Goal: Task Accomplishment & Management: Check status

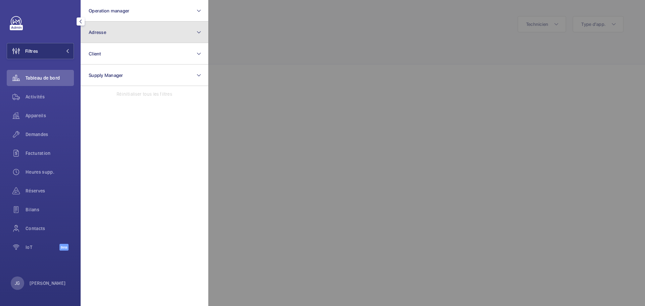
click at [129, 36] on button "Adresse" at bounding box center [145, 33] width 128 height 22
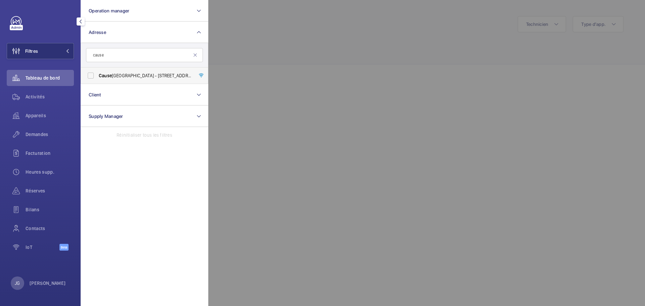
type input "cause"
click at [109, 74] on span "Cause" at bounding box center [105, 75] width 13 height 5
click at [97, 74] on input "[GEOGRAPHIC_DATA] - [STREET_ADDRESS]" at bounding box center [90, 75] width 13 height 13
checkbox input "true"
click at [112, 54] on input "cause" at bounding box center [144, 55] width 117 height 14
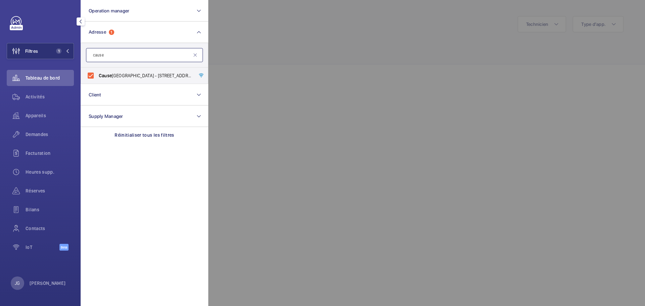
click at [112, 54] on input "cause" at bounding box center [144, 55] width 117 height 14
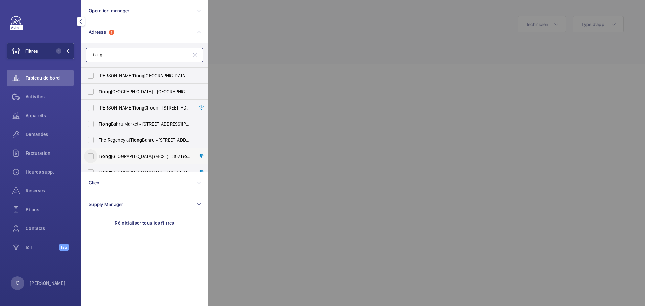
type input "tiong"
click at [92, 157] on input "[GEOGRAPHIC_DATA] (MCST) - [STREET_ADDRESS][PERSON_NAME]" at bounding box center [90, 155] width 13 height 13
checkbox input "true"
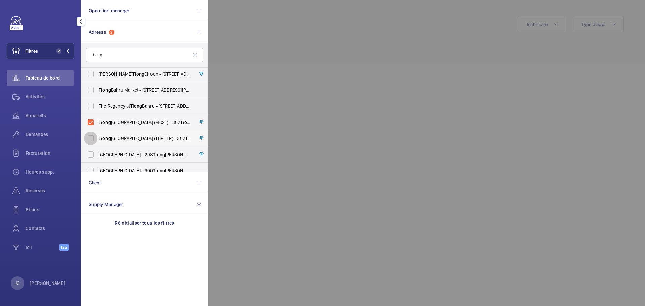
click at [92, 139] on input "[GEOGRAPHIC_DATA] (TBP LLP) - [STREET_ADDRESS]" at bounding box center [90, 138] width 13 height 13
checkbox input "true"
click at [269, 44] on div at bounding box center [530, 153] width 645 height 306
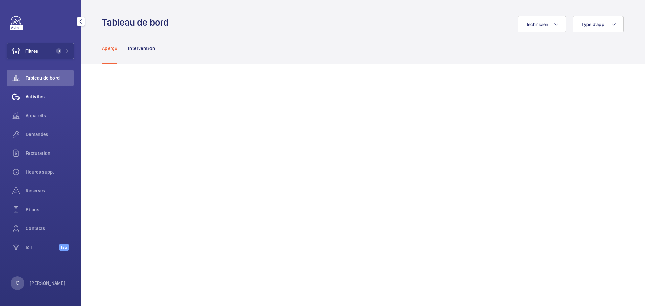
click at [46, 96] on span "Activités" at bounding box center [50, 96] width 48 height 7
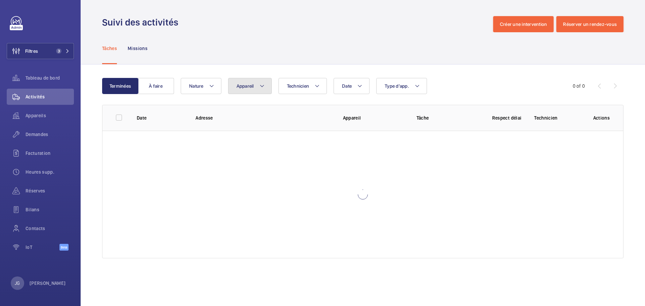
click at [255, 88] on button "Appareil" at bounding box center [250, 86] width 44 height 16
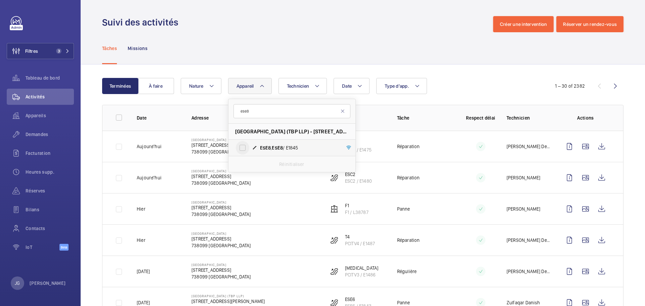
type input "ese8"
click at [239, 145] on input "ESE8 , ESE8 / E1845" at bounding box center [242, 147] width 13 height 13
checkbox input "true"
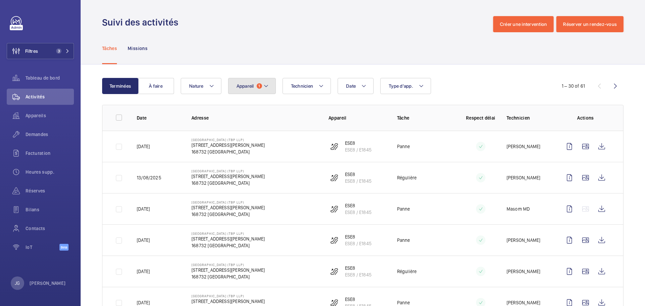
click at [259, 91] on button "Appareil 1" at bounding box center [252, 86] width 48 height 16
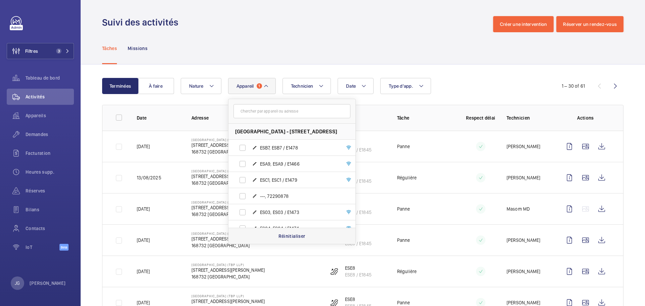
click at [289, 234] on p "Réinitialiser" at bounding box center [291, 236] width 27 height 7
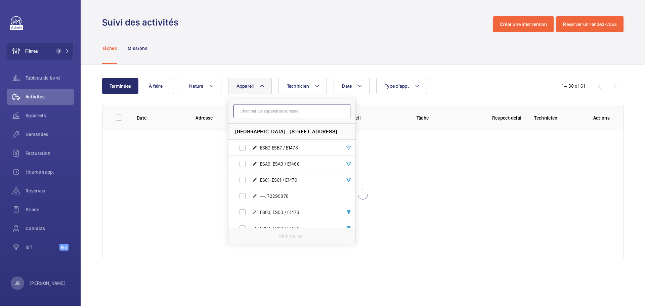
click at [260, 112] on input "text" at bounding box center [291, 111] width 117 height 14
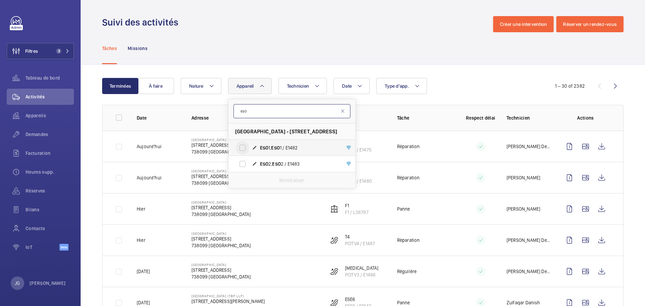
type input "eso"
click at [238, 145] on input "ESO 1, ESO 1 / E1482" at bounding box center [242, 147] width 13 height 13
checkbox input "true"
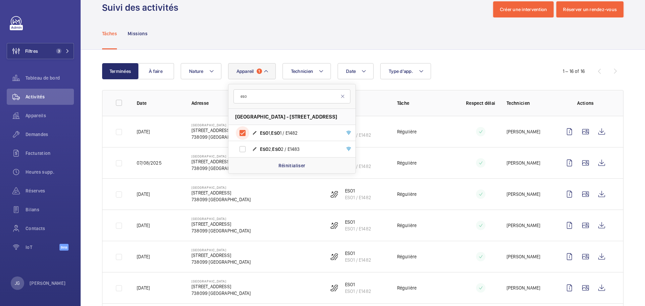
scroll to position [22, 0]
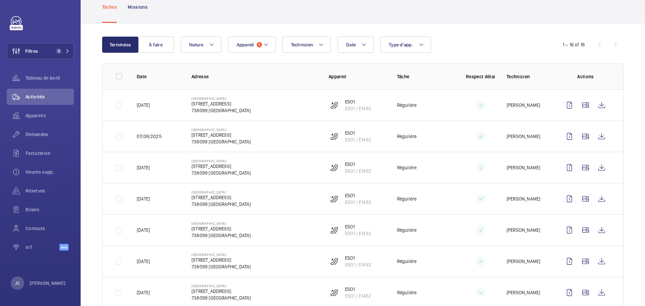
scroll to position [7, 0]
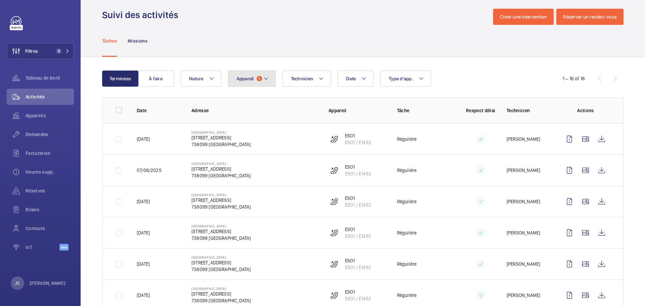
click at [246, 79] on span "Appareil" at bounding box center [245, 78] width 17 height 5
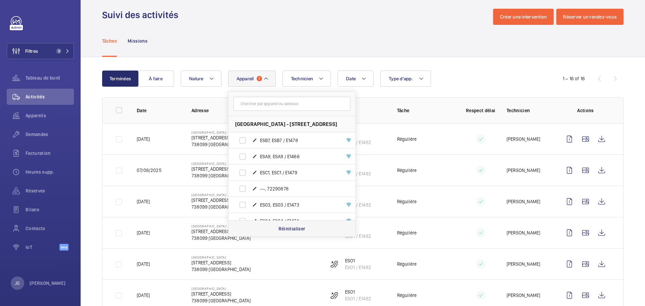
click at [285, 228] on p "Réinitialiser" at bounding box center [291, 228] width 27 height 7
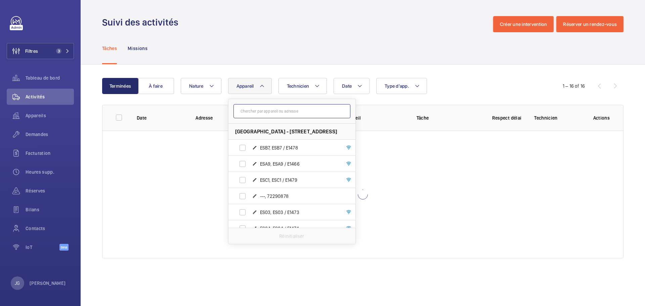
click at [261, 117] on input "text" at bounding box center [291, 111] width 117 height 14
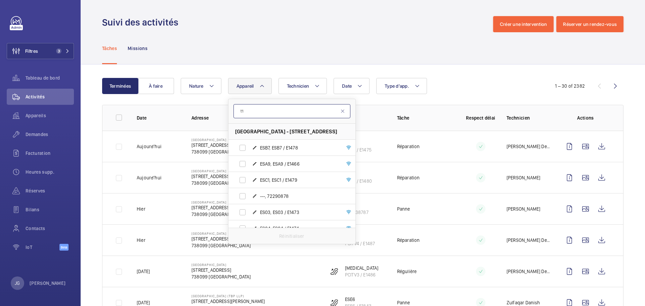
type input "t"
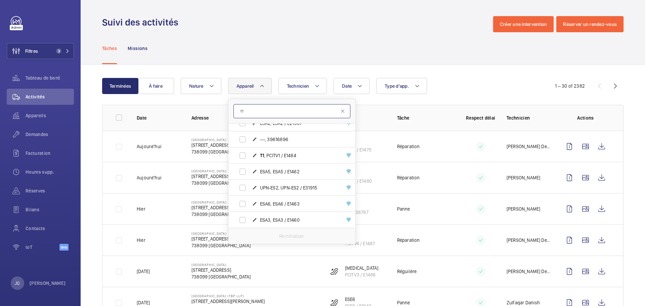
scroll to position [184, 0]
type input "t1"
click at [242, 158] on input "T1 , PCITV1 / E1484" at bounding box center [242, 157] width 13 height 13
checkbox input "true"
click at [431, 89] on button "Type d'app." at bounding box center [405, 86] width 51 height 16
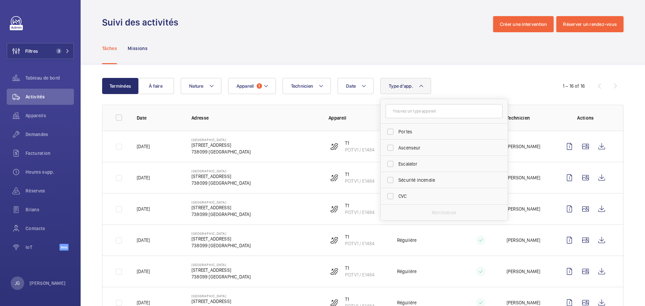
click at [506, 86] on div "Date Technicien Appareil 1 Type d'app. Portes Ascenseur Escalator Sécurité ince…" at bounding box center [362, 86] width 362 height 16
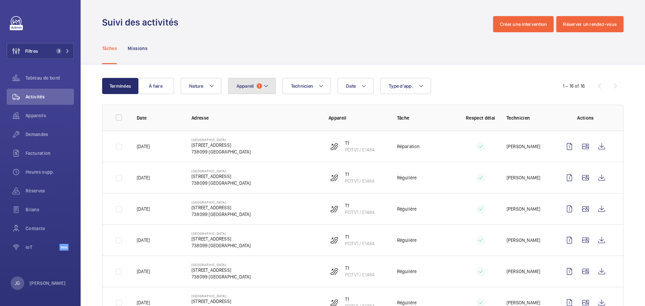
click at [264, 84] on mat-icon at bounding box center [265, 86] width 5 height 8
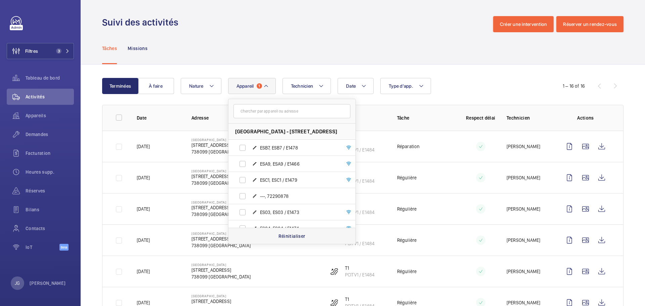
click at [294, 239] on p "Réinitialiser" at bounding box center [291, 236] width 27 height 7
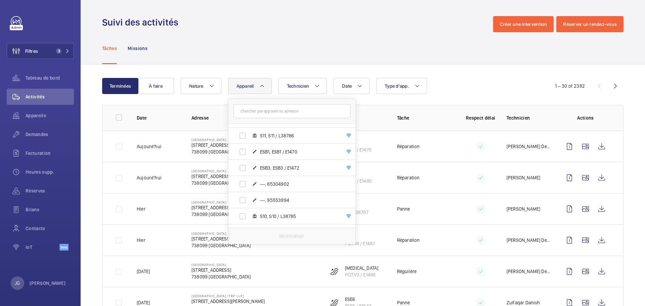
scroll to position [683, 0]
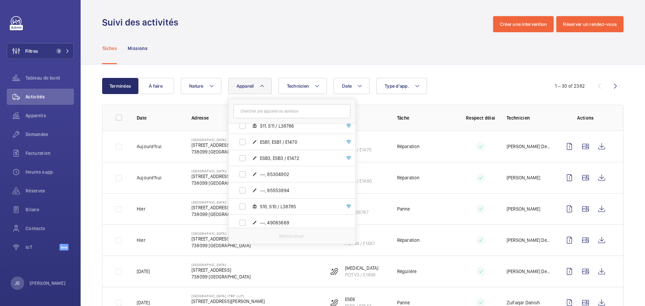
click at [351, 233] on div "Réinitialiser" at bounding box center [291, 236] width 127 height 16
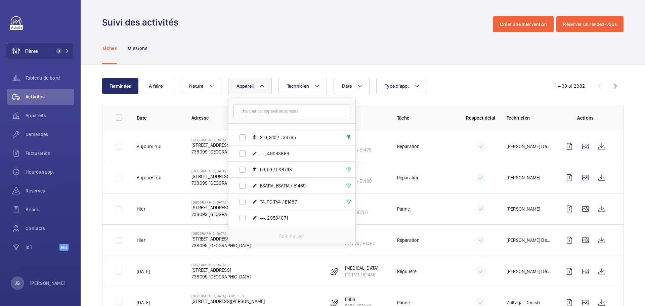
scroll to position [787, 0]
click at [284, 169] on span "T4, PCITV4 / E1487" at bounding box center [299, 167] width 78 height 7
click at [249, 169] on input "T4, PCITV4 / E1487" at bounding box center [242, 166] width 13 height 13
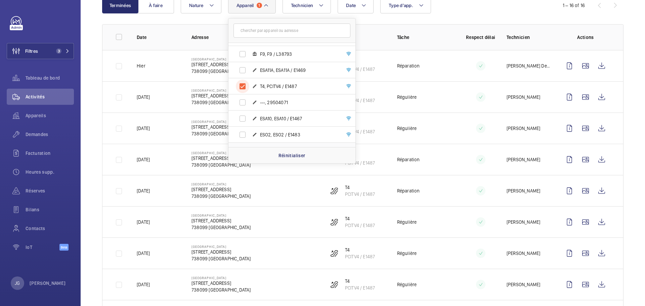
scroll to position [27, 0]
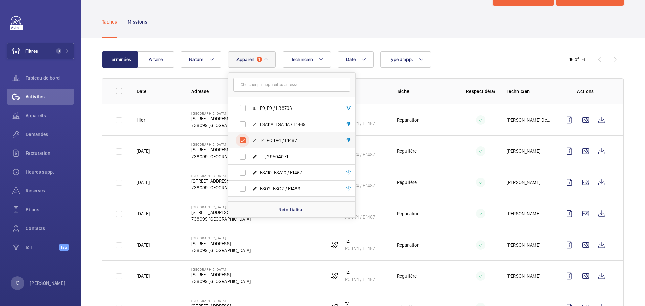
click at [237, 137] on input "T4, PCITV4 / E1487" at bounding box center [242, 140] width 13 height 13
checkbox input "false"
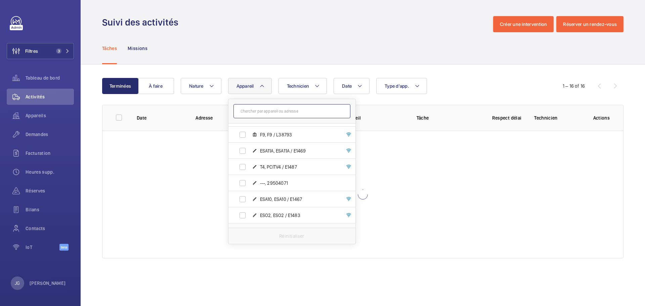
click at [248, 112] on input "text" at bounding box center [291, 111] width 117 height 14
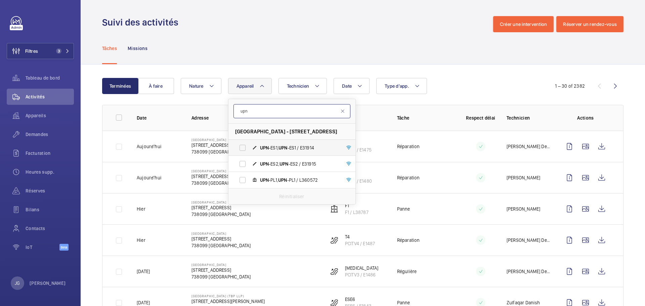
type input "upn"
click at [253, 151] on label "UPN -ES1, UPN -ES1 / E31914" at bounding box center [286, 148] width 116 height 16
click at [249, 151] on input "UPN -ES1, UPN -ES1 / E31914" at bounding box center [242, 147] width 13 height 13
checkbox input "true"
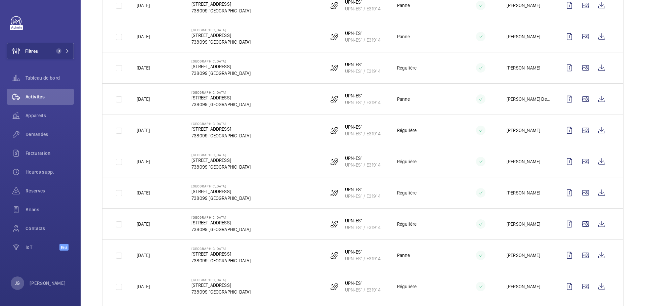
scroll to position [390, 0]
click at [596, 100] on wm-front-icon-button at bounding box center [602, 100] width 16 height 16
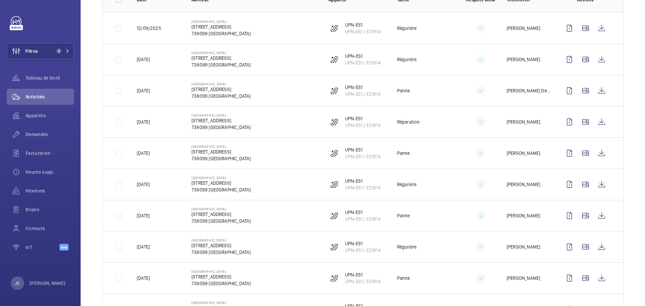
scroll to position [87, 0]
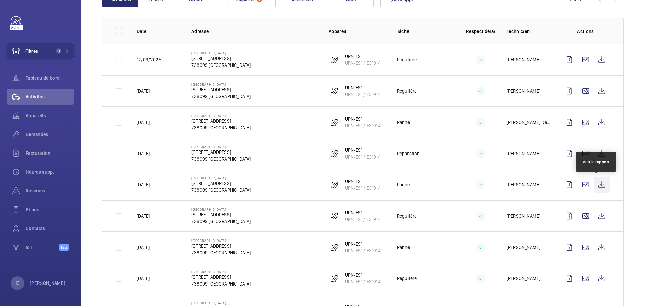
click at [599, 180] on wm-front-icon-button at bounding box center [602, 185] width 16 height 16
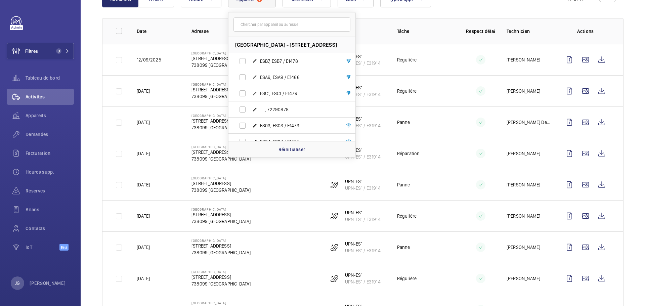
click at [272, 24] on input "text" at bounding box center [291, 24] width 117 height 14
click at [292, 146] on p "Réinitialiser" at bounding box center [291, 149] width 27 height 7
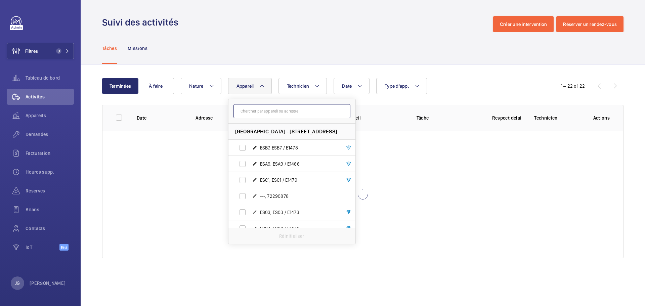
click at [259, 113] on input "text" at bounding box center [291, 111] width 117 height 14
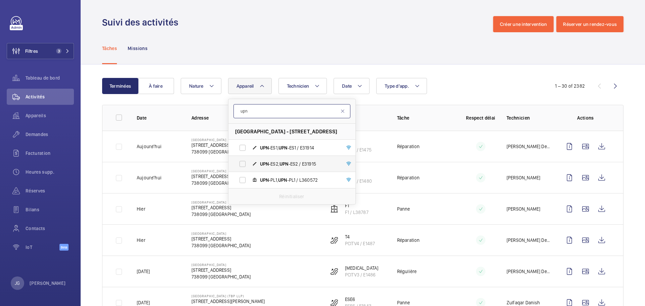
type input "upn"
click at [292, 167] on span "UPN -ES2, UPN -ES2 / E31915" at bounding box center [299, 164] width 78 height 7
click at [249, 167] on input "UPN -ES2, UPN -ES2 / E31915" at bounding box center [242, 163] width 13 height 13
checkbox input "true"
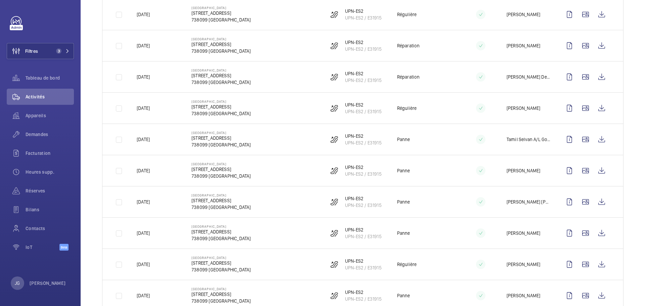
scroll to position [357, 0]
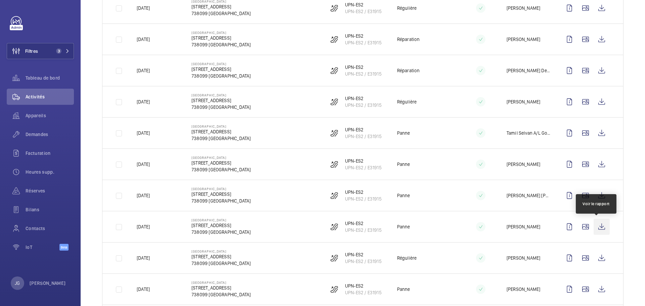
click at [597, 228] on wm-front-icon-button at bounding box center [602, 227] width 16 height 16
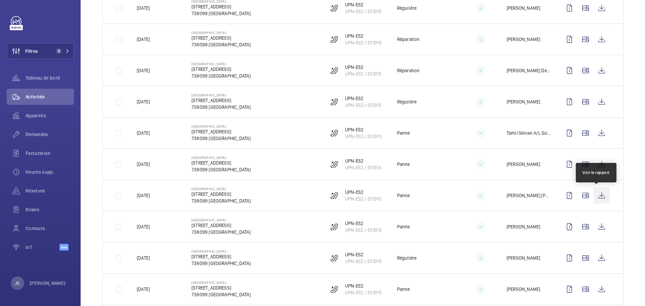
click at [601, 196] on wm-front-icon-button at bounding box center [602, 195] width 16 height 16
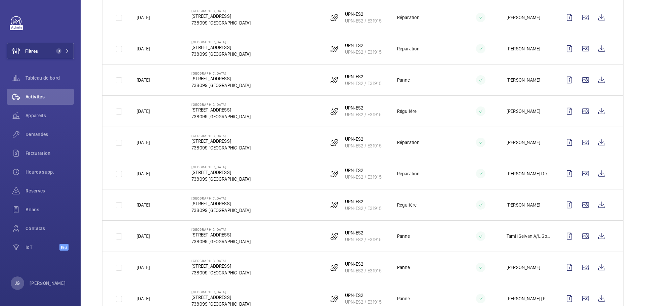
scroll to position [248, 0]
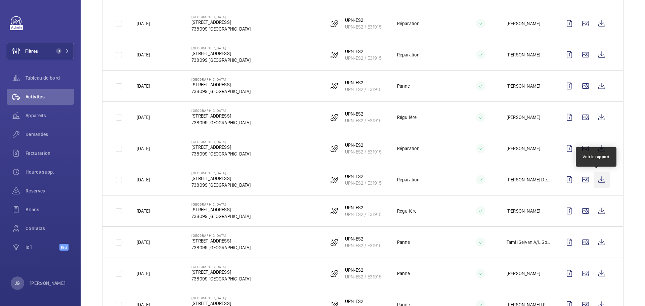
click at [596, 180] on wm-front-icon-button at bounding box center [602, 180] width 16 height 16
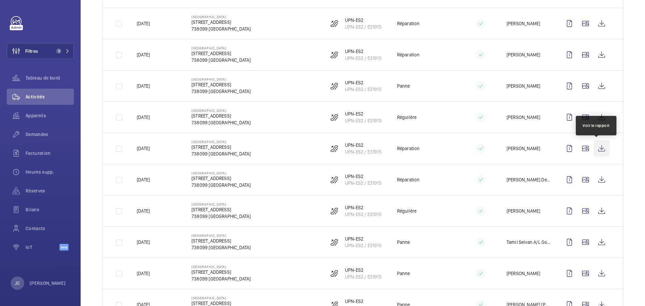
click at [599, 151] on wm-front-icon-button at bounding box center [602, 148] width 16 height 16
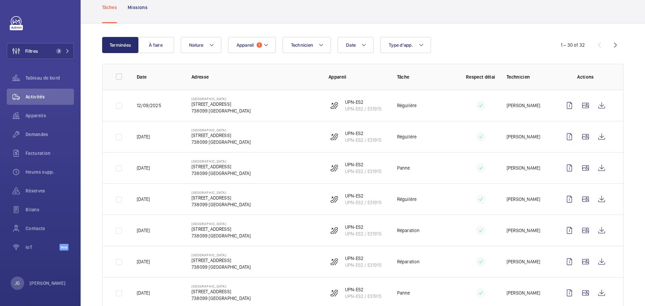
scroll to position [40, 0]
click at [595, 177] on td at bounding box center [587, 169] width 73 height 31
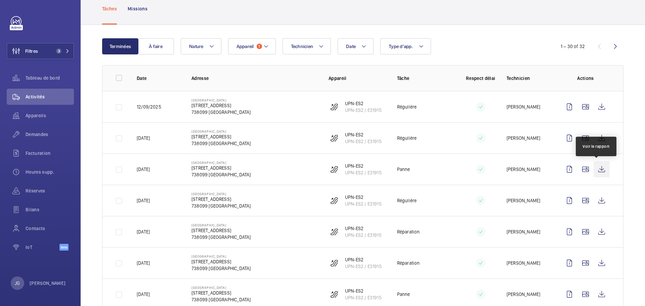
click at [595, 170] on wm-front-icon-button at bounding box center [602, 169] width 16 height 16
click at [244, 45] on span "Appareil" at bounding box center [245, 46] width 17 height 5
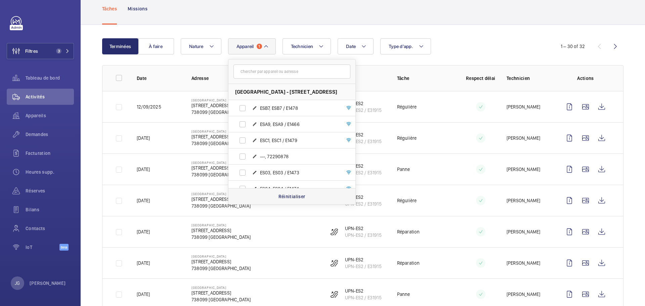
click at [279, 198] on p "Réinitialiser" at bounding box center [291, 196] width 27 height 7
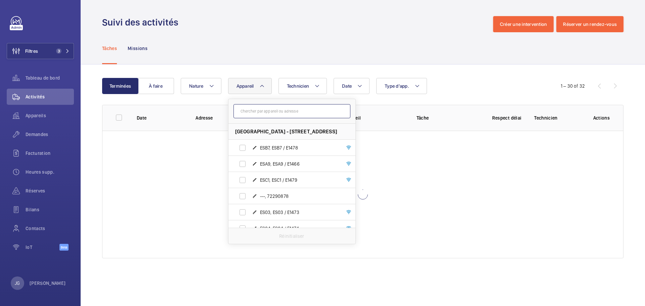
click at [265, 111] on input "text" at bounding box center [291, 111] width 117 height 14
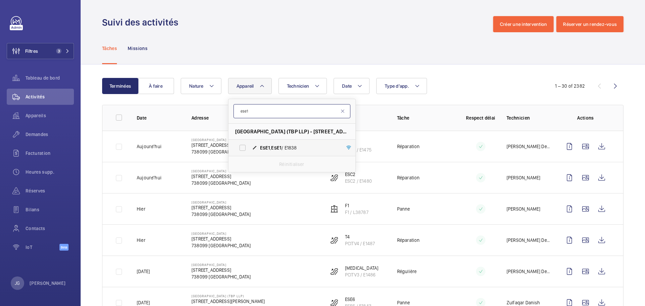
type input "ese1"
click at [270, 145] on span "ESE1 , ESE1 / E1838" at bounding box center [299, 147] width 78 height 7
click at [249, 145] on input "ESE1 , ESE1 / E1838" at bounding box center [242, 147] width 13 height 13
checkbox input "true"
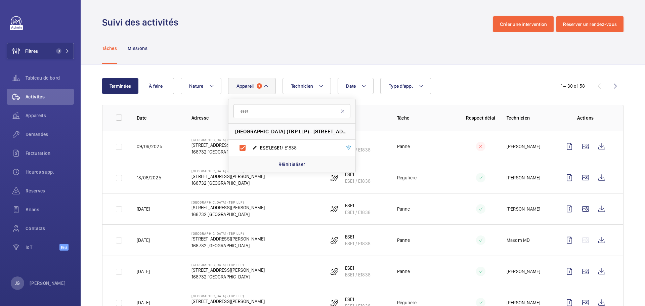
click at [474, 80] on div "Date Technicien Appareil 1 ese1 [GEOGRAPHIC_DATA] (TBP LLP) - [STREET_ADDRESS] …" at bounding box center [362, 86] width 362 height 16
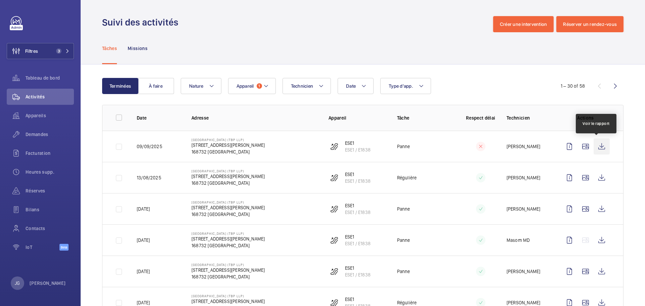
click at [595, 147] on wm-front-icon-button at bounding box center [602, 146] width 16 height 16
click at [264, 86] on mat-icon at bounding box center [265, 86] width 5 height 8
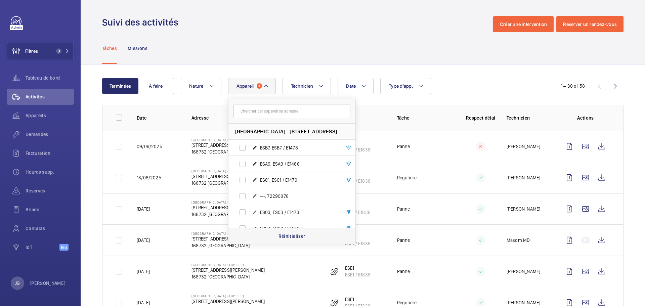
click at [285, 237] on p "Réinitialiser" at bounding box center [291, 236] width 27 height 7
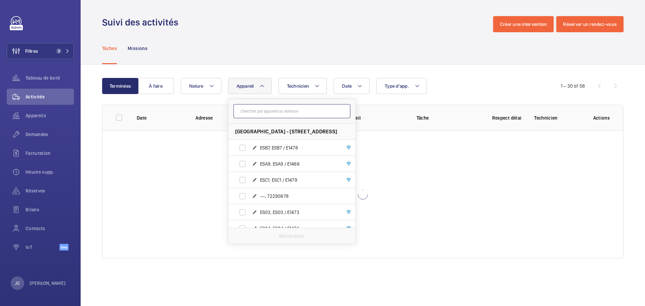
click at [267, 116] on input "text" at bounding box center [291, 111] width 117 height 14
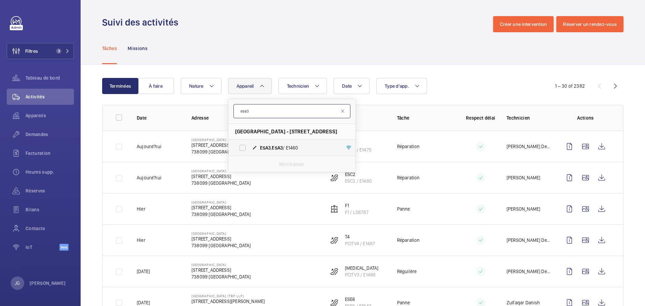
type input "esa3"
click at [275, 147] on span "ESA3" at bounding box center [277, 147] width 11 height 5
click at [249, 147] on input "ESA3 , ESA3 / E1460" at bounding box center [242, 147] width 13 height 13
checkbox input "true"
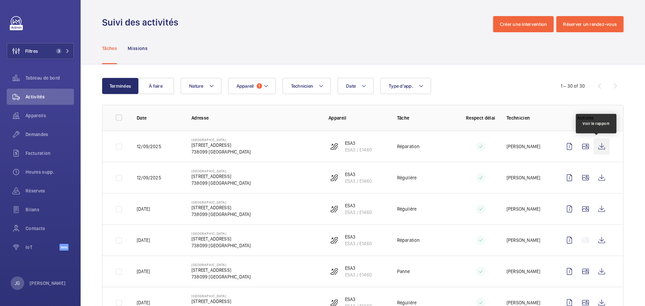
click at [601, 146] on wm-front-icon-button at bounding box center [602, 146] width 16 height 16
click at [261, 89] on button "Appareil 1" at bounding box center [252, 86] width 48 height 16
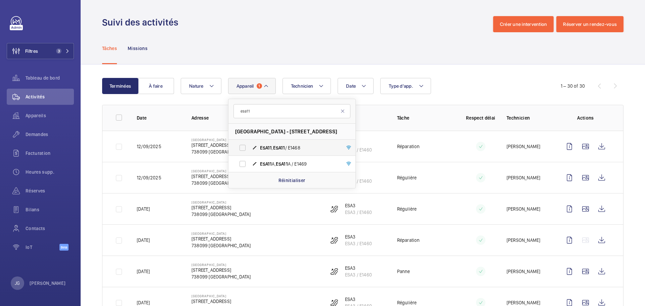
type input "esa11"
click at [270, 149] on span "ESA11" at bounding box center [266, 147] width 12 height 5
click at [249, 149] on input "ESA11 , ESA11 / E1468" at bounding box center [242, 147] width 13 height 13
checkbox input "true"
click at [476, 82] on div "Date Technicien Appareil 2 esa11 [GEOGRAPHIC_DATA] - [STREET_ADDRESS][GEOGRAPHI…" at bounding box center [362, 86] width 362 height 16
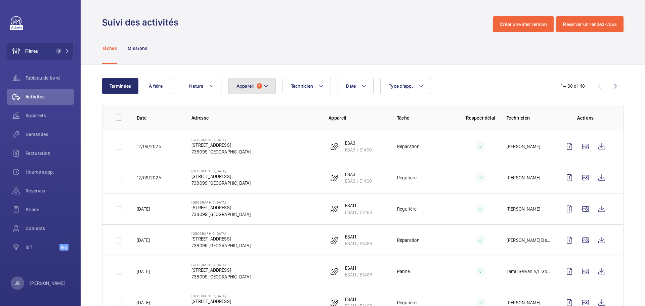
click at [260, 89] on button "Appareil 2" at bounding box center [252, 86] width 48 height 16
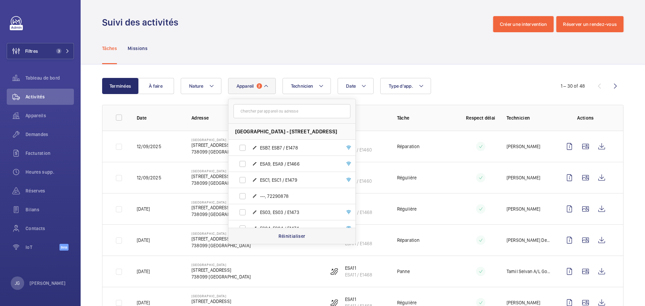
click at [300, 234] on p "Réinitialiser" at bounding box center [291, 236] width 27 height 7
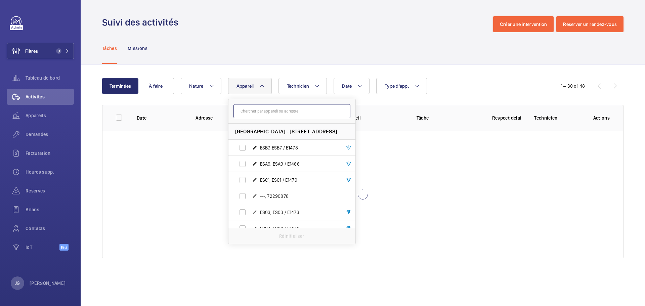
click at [262, 114] on input "text" at bounding box center [291, 111] width 117 height 14
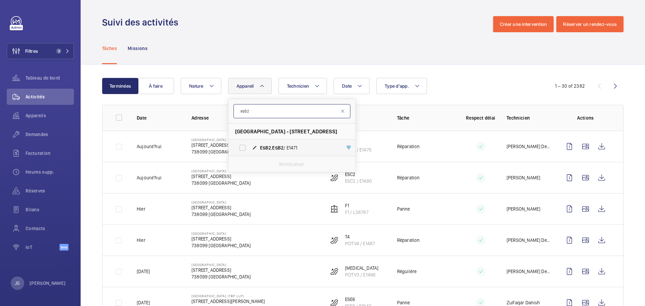
type input "esb2"
click at [274, 147] on span "ESB2" at bounding box center [277, 147] width 11 height 5
click at [249, 147] on input "ESB2 , ESB2 / E1471" at bounding box center [242, 147] width 13 height 13
checkbox input "true"
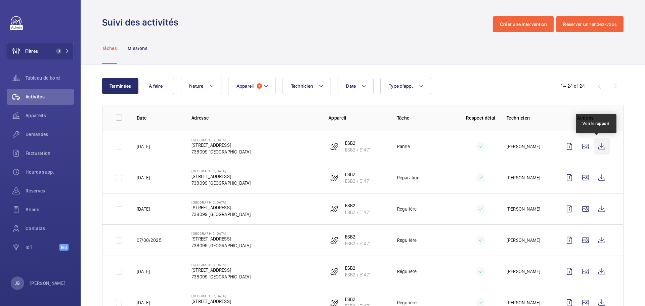
click at [596, 146] on wm-front-icon-button at bounding box center [602, 146] width 16 height 16
click at [269, 90] on button "Appareil 1" at bounding box center [252, 86] width 48 height 16
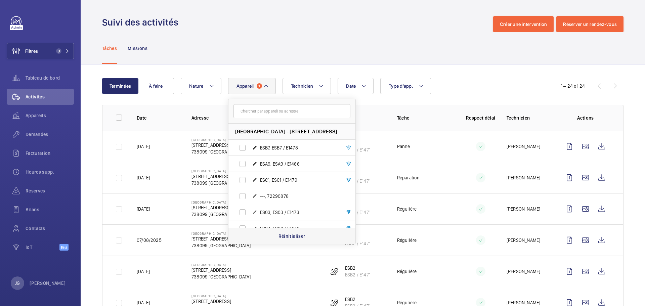
click at [290, 235] on p "Réinitialiser" at bounding box center [291, 236] width 27 height 7
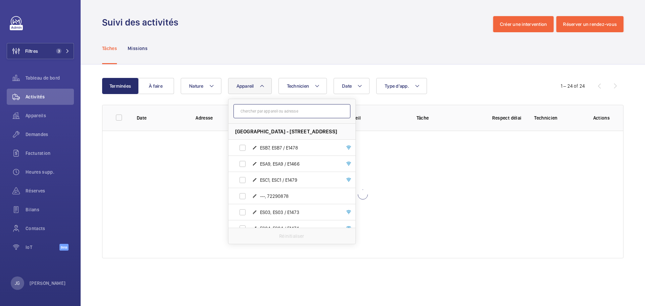
click at [255, 108] on input "text" at bounding box center [291, 111] width 117 height 14
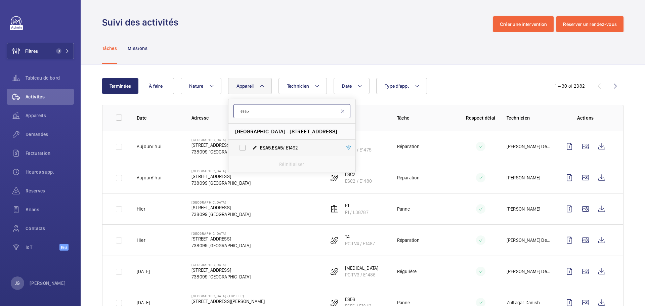
type input "esa5"
click at [281, 144] on label "ESA5 , ESA5 / E1462" at bounding box center [286, 148] width 116 height 16
click at [249, 144] on input "ESA5 , ESA5 / E1462" at bounding box center [242, 147] width 13 height 13
checkbox input "true"
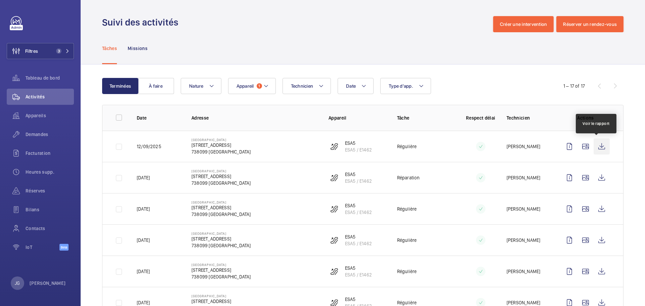
click at [597, 145] on wm-front-icon-button at bounding box center [602, 146] width 16 height 16
click at [246, 87] on span "Appareil" at bounding box center [245, 85] width 17 height 5
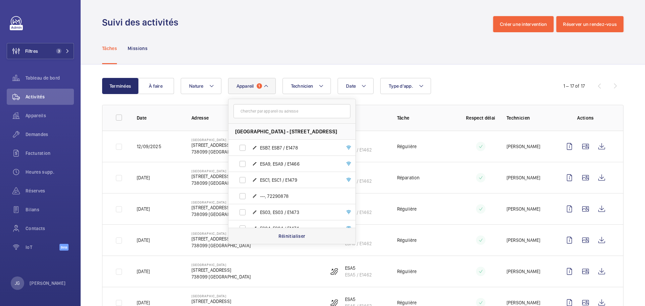
click at [284, 237] on p "Réinitialiser" at bounding box center [291, 236] width 27 height 7
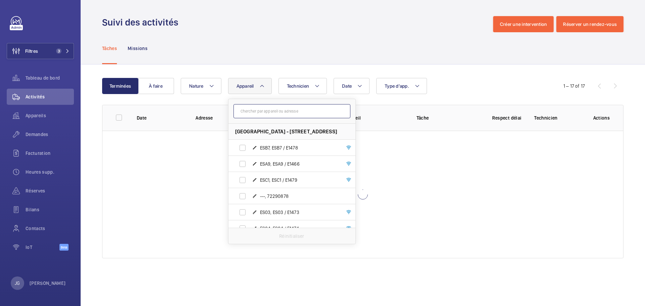
click at [260, 115] on input "text" at bounding box center [291, 111] width 117 height 14
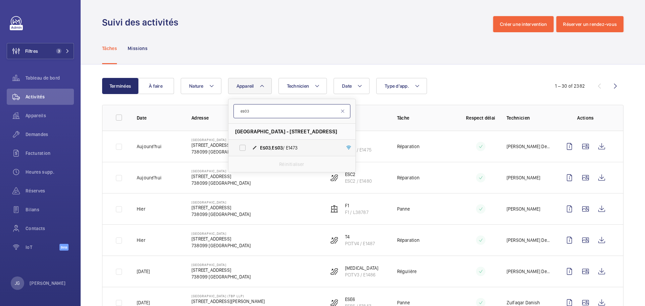
type input "es03"
click at [272, 145] on span "ES03 , ES03 / E1473" at bounding box center [299, 147] width 78 height 7
click at [249, 145] on input "ES03 , ES03 / E1473" at bounding box center [242, 147] width 13 height 13
checkbox input "true"
click at [472, 90] on div "Date Technicien Appareil 1 es03 [GEOGRAPHIC_DATA] - [STREET_ADDRESS] , ES03 / E…" at bounding box center [362, 86] width 362 height 16
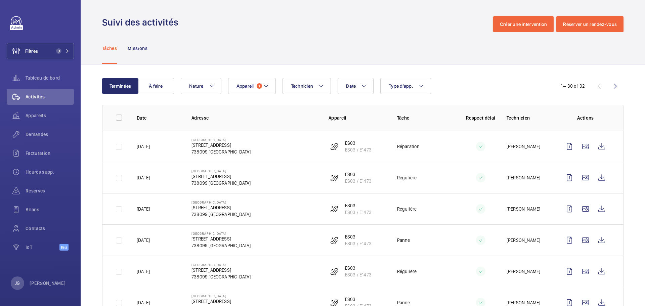
click at [605, 148] on td at bounding box center [587, 146] width 73 height 31
click at [600, 147] on wm-front-icon-button at bounding box center [602, 146] width 16 height 16
click at [251, 89] on button "Appareil 1" at bounding box center [252, 86] width 48 height 16
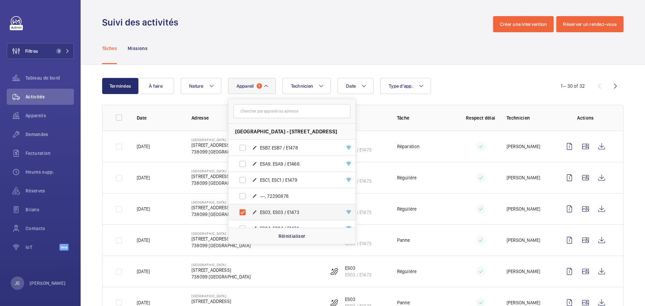
click at [272, 215] on span "ES03, ES03 / E1473" at bounding box center [299, 212] width 78 height 7
click at [249, 215] on input "ES03, ES03 / E1473" at bounding box center [242, 212] width 13 height 13
checkbox input "false"
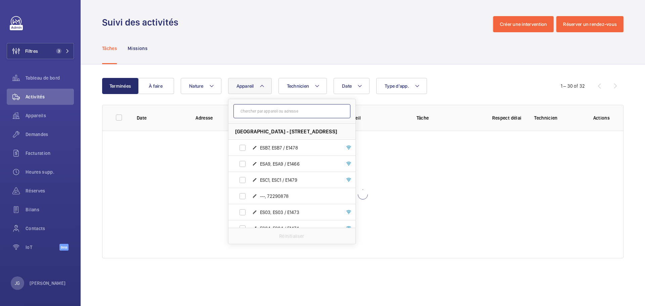
click at [270, 115] on input "text" at bounding box center [291, 111] width 117 height 14
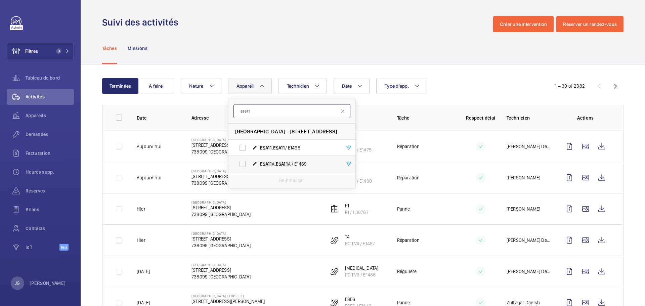
type input "esa11"
click at [256, 162] on mat-icon at bounding box center [254, 163] width 5 height 5
click at [249, 162] on input "ESA11 A, ESA11 A / E1469" at bounding box center [242, 163] width 13 height 13
checkbox input "true"
click at [485, 90] on div "Date Technicien Appareil 1 esa11 [GEOGRAPHIC_DATA] - [STREET_ADDRESS][GEOGRAPHI…" at bounding box center [362, 86] width 362 height 16
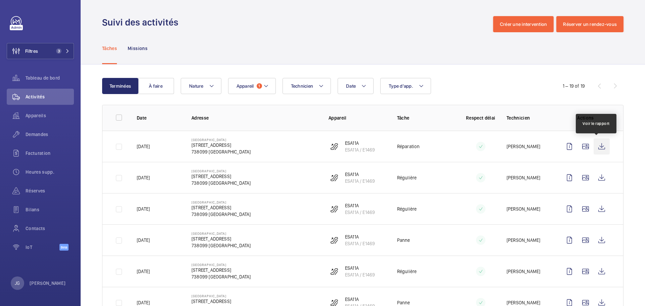
click at [596, 146] on wm-front-icon-button at bounding box center [602, 146] width 16 height 16
